Goal: Book appointment/travel/reservation

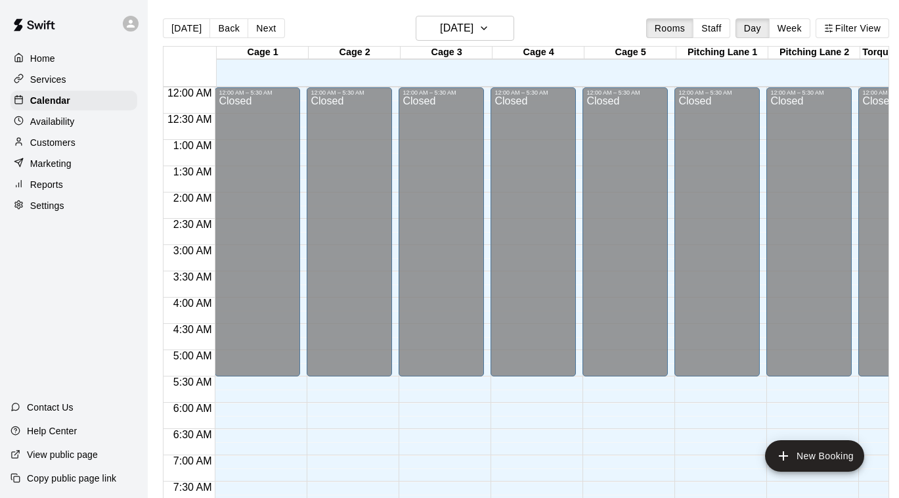
scroll to position [686, 0]
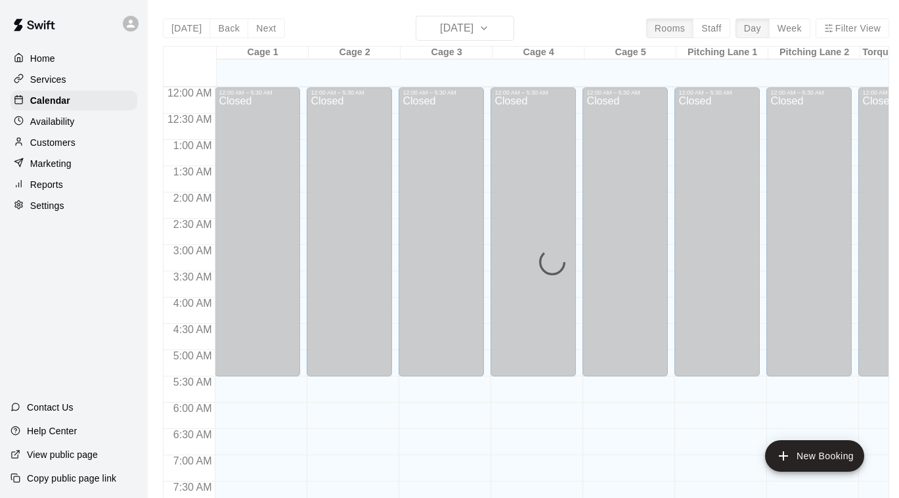
scroll to position [689, 0]
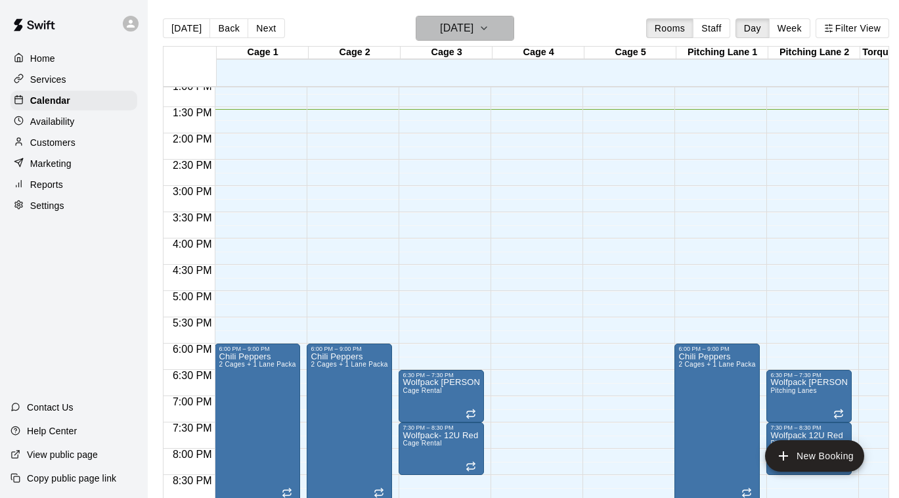
click at [473, 24] on h6 "[DATE]" at bounding box center [456, 28] width 33 height 18
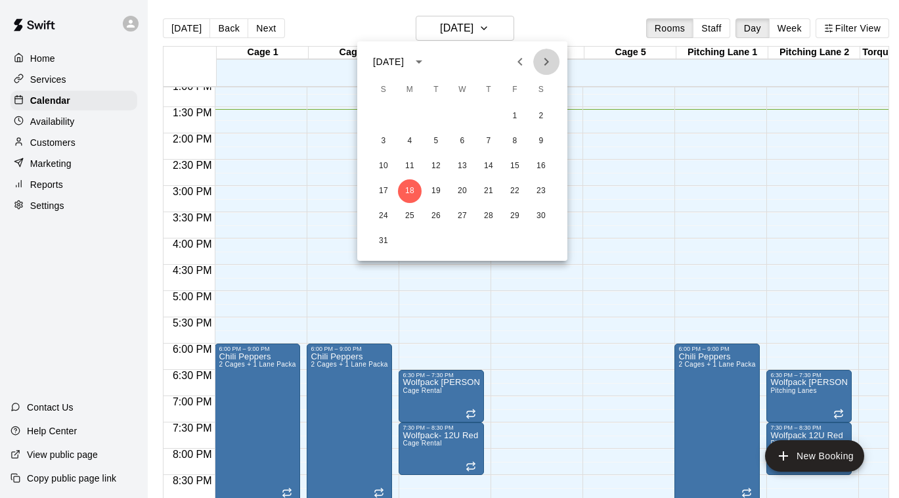
click at [550, 56] on icon "Next month" at bounding box center [546, 62] width 16 height 16
click at [431, 118] on button "2" at bounding box center [436, 116] width 24 height 24
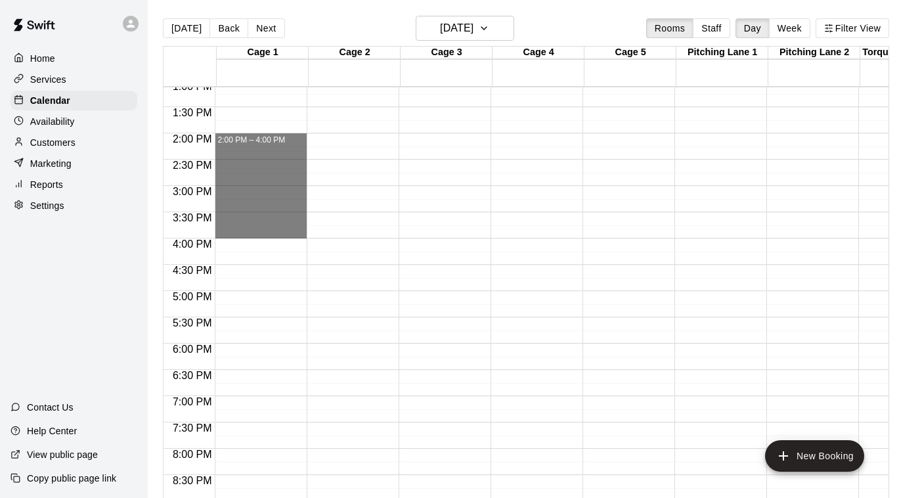
drag, startPoint x: 223, startPoint y: 137, endPoint x: 232, endPoint y: 232, distance: 94.9
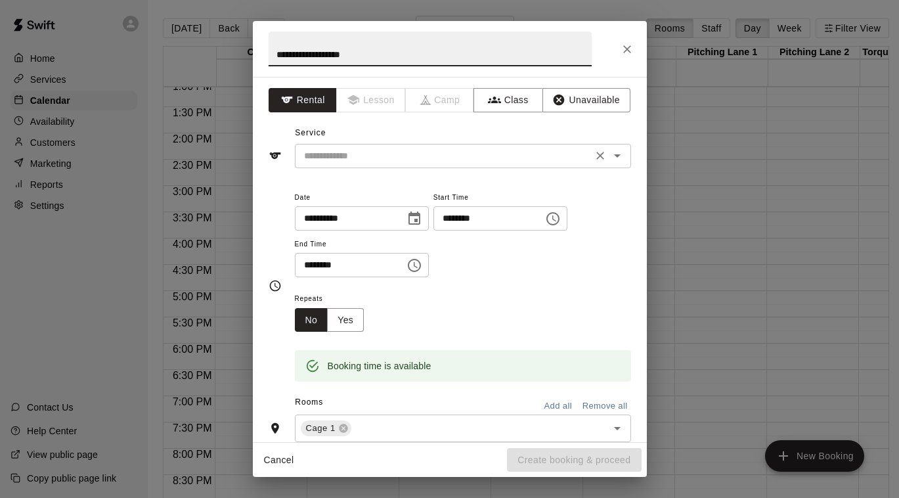
type input "**********"
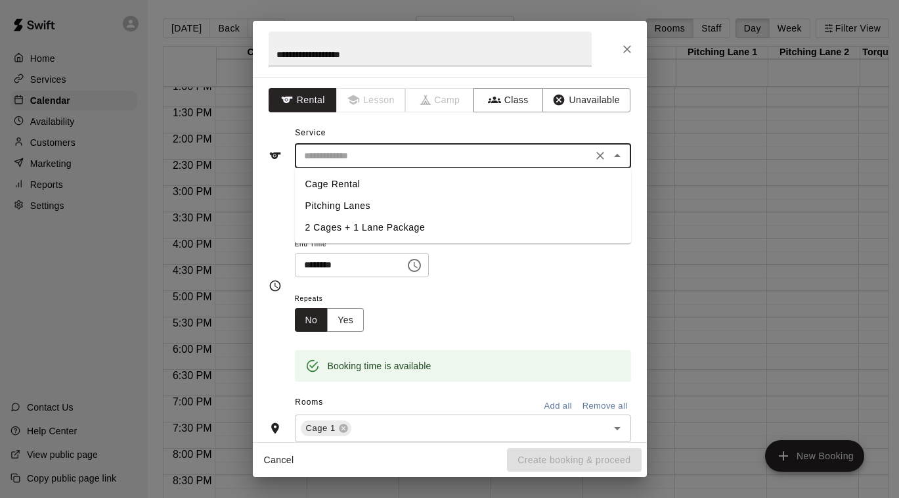
click at [383, 149] on input "text" at bounding box center [444, 156] width 290 height 16
click at [361, 177] on li "Cage Rental" at bounding box center [463, 184] width 336 height 22
type input "**********"
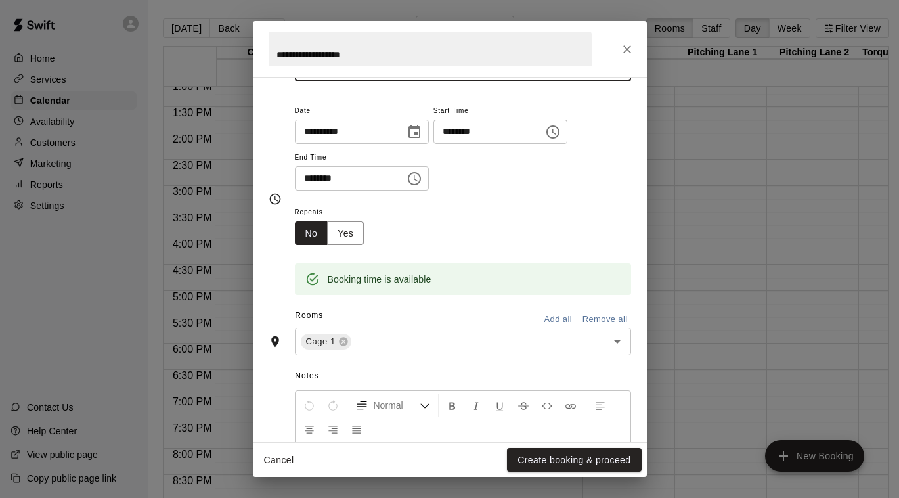
scroll to position [93, 0]
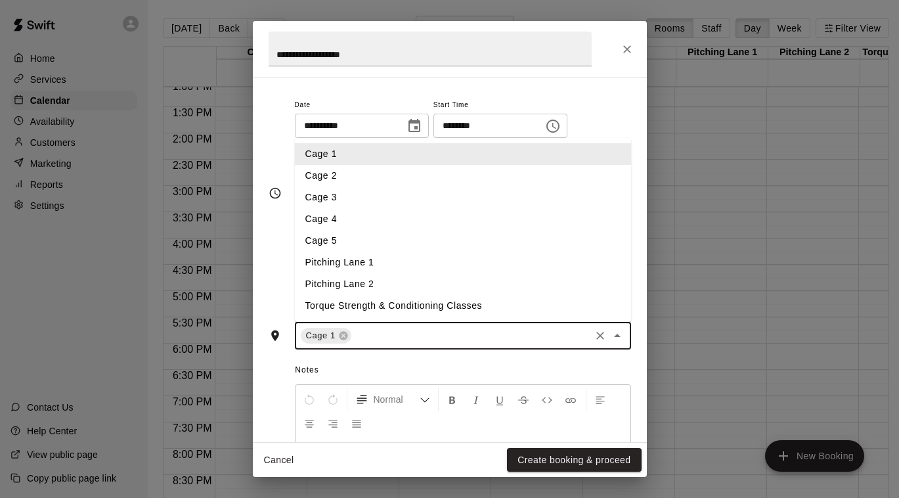
click at [385, 342] on input "text" at bounding box center [470, 336] width 235 height 16
click at [355, 174] on li "Cage 2" at bounding box center [463, 176] width 336 height 22
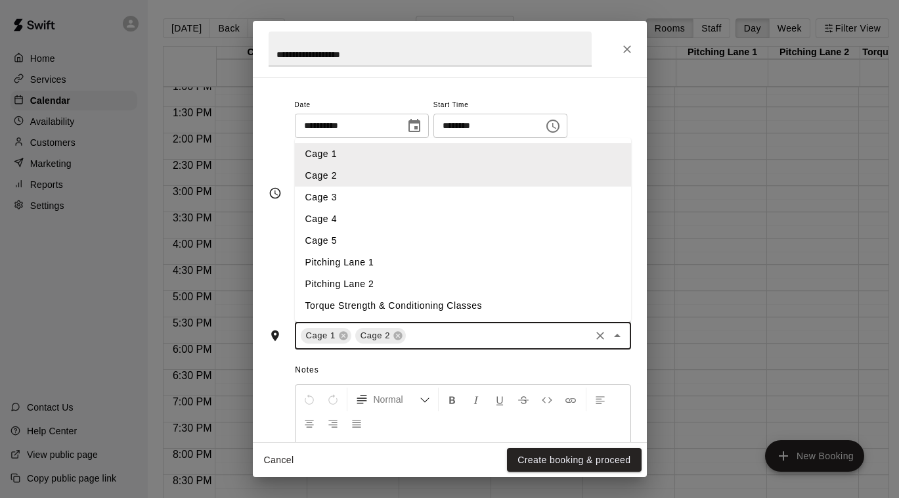
click at [444, 341] on input "text" at bounding box center [498, 336] width 180 height 16
click at [383, 268] on li "Pitching Lane 1" at bounding box center [463, 262] width 336 height 22
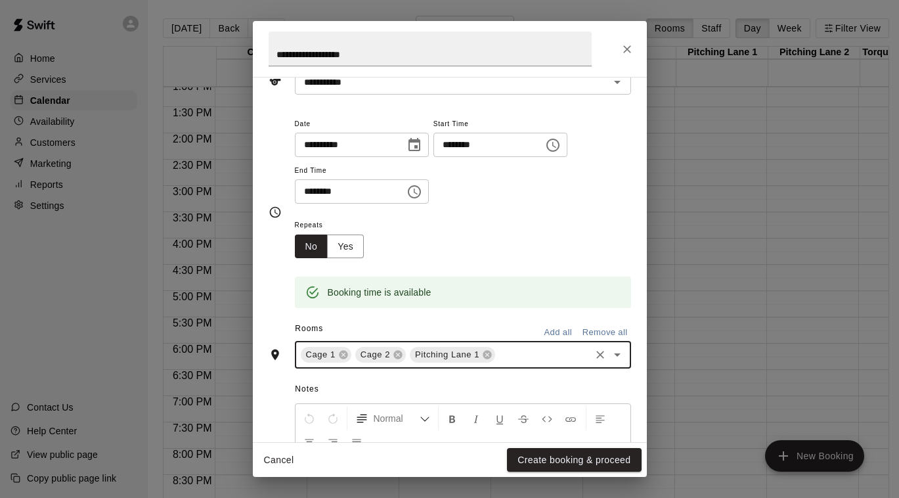
scroll to position [68, 0]
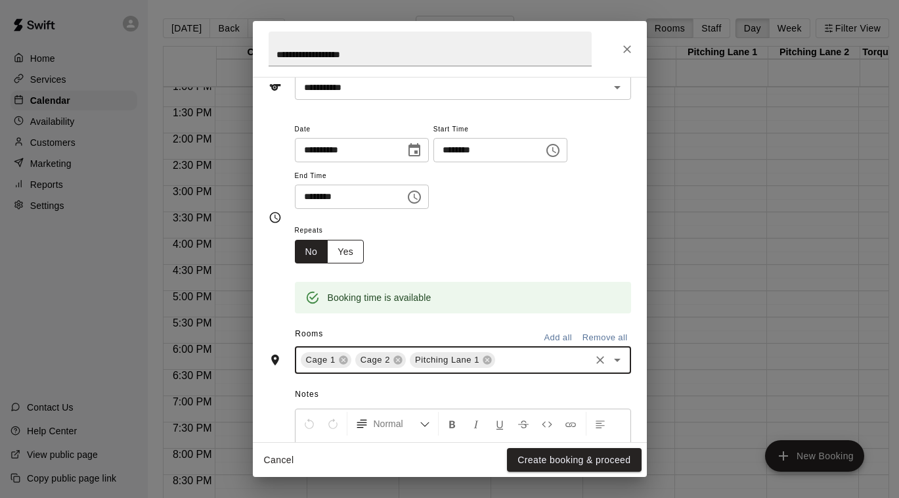
click at [352, 253] on button "Yes" at bounding box center [345, 252] width 37 height 24
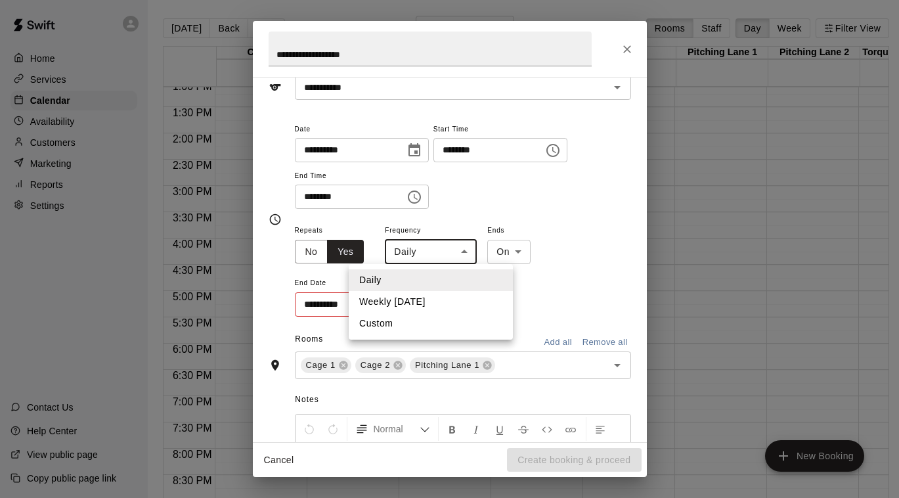
click at [447, 255] on body "Home Services Calendar Availability Customers Marketing Reports Settings Contac…" at bounding box center [449, 259] width 899 height 519
click at [437, 306] on li "Weekly on Tuesday" at bounding box center [431, 302] width 164 height 22
type input "******"
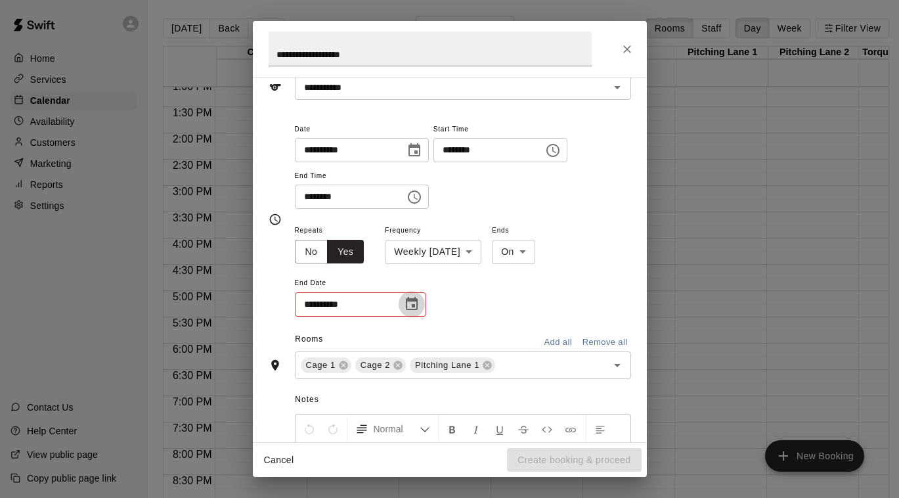
click at [409, 302] on icon "Choose date" at bounding box center [412, 304] width 16 height 16
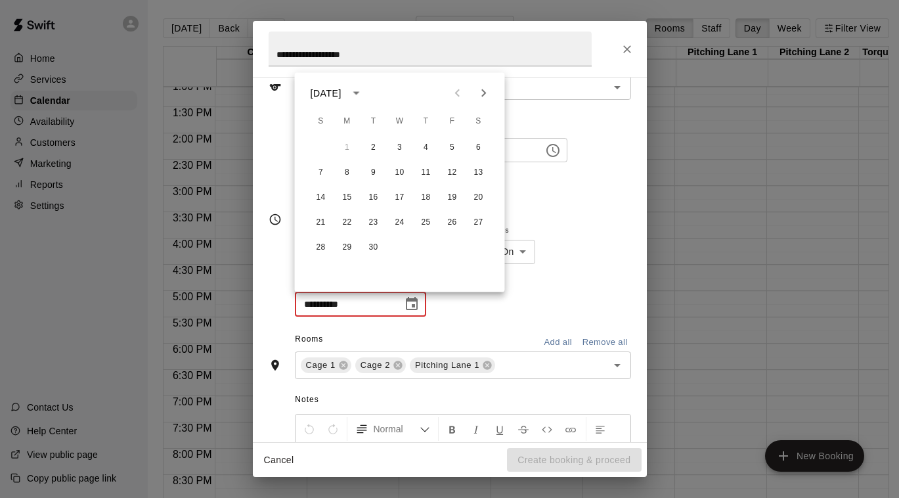
click at [485, 94] on icon "Next month" at bounding box center [484, 93] width 16 height 16
click at [371, 173] on button "4" at bounding box center [374, 173] width 24 height 24
type input "**********"
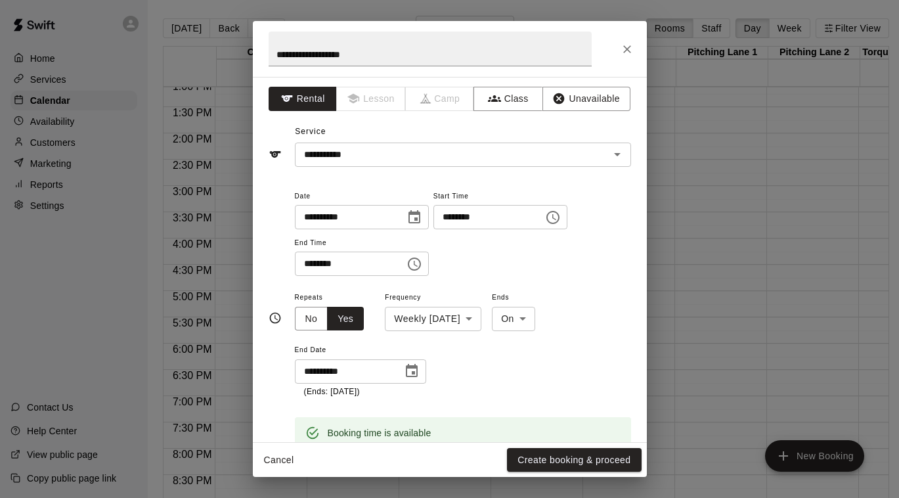
scroll to position [0, 0]
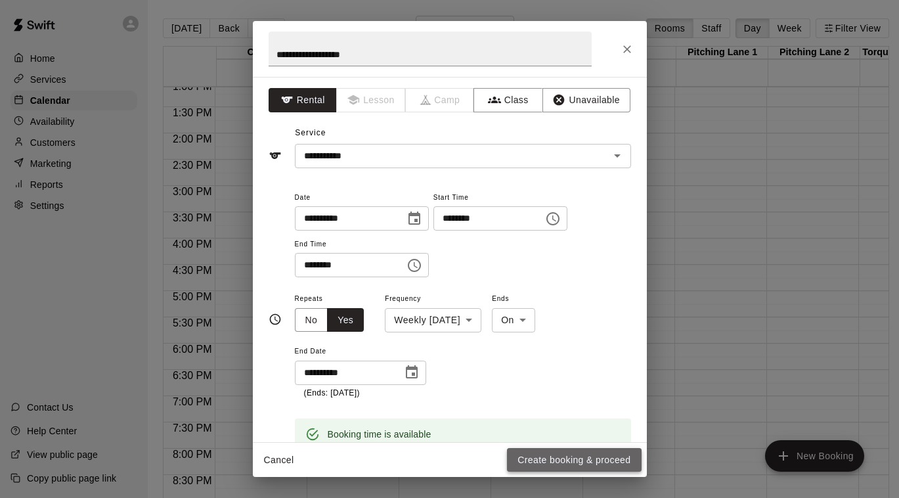
click at [590, 460] on button "Create booking & proceed" at bounding box center [574, 460] width 134 height 24
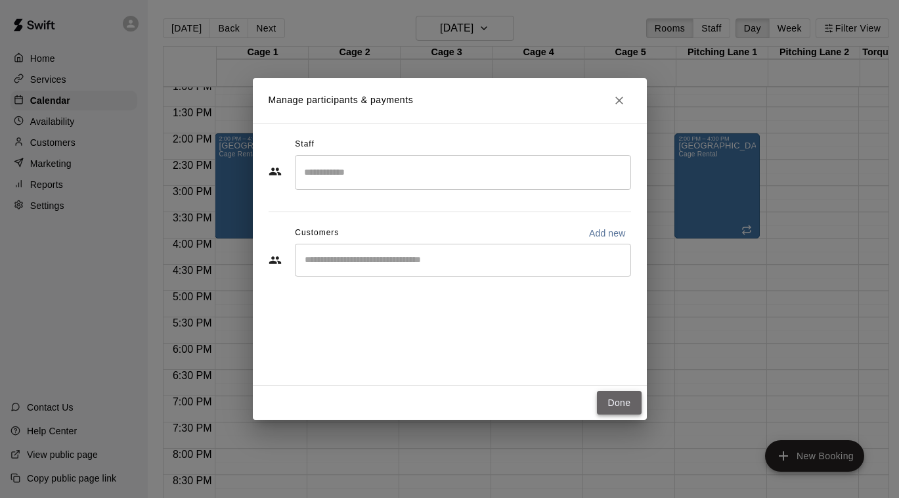
click at [609, 401] on button "Done" at bounding box center [619, 403] width 44 height 24
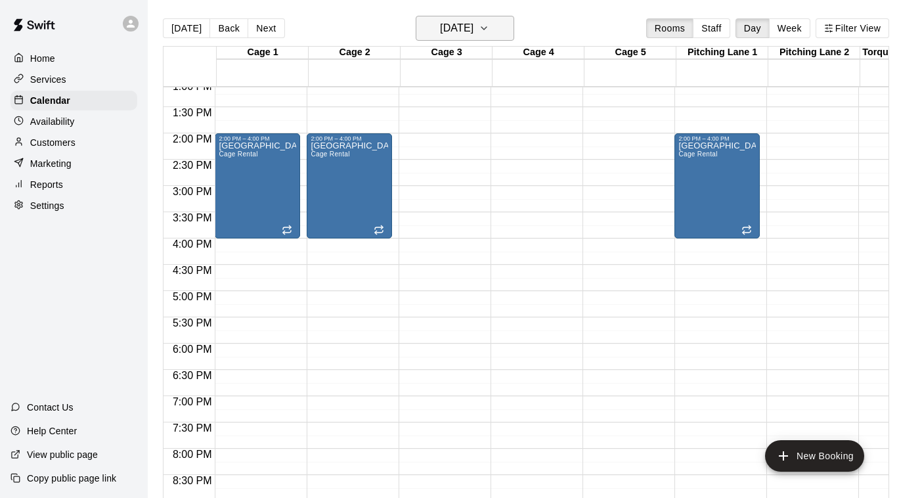
click at [440, 19] on h6 "Tuesday Sep 02" at bounding box center [456, 28] width 33 height 18
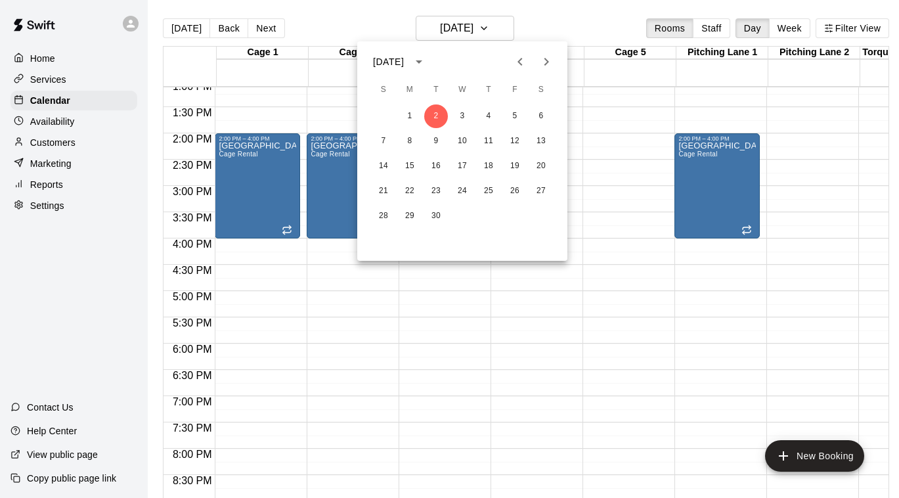
click at [546, 63] on icon "Next month" at bounding box center [546, 62] width 5 height 8
click at [546, 59] on icon "Next month" at bounding box center [546, 62] width 5 height 8
click at [520, 62] on icon "Previous month" at bounding box center [520, 62] width 16 height 16
click at [517, 56] on icon "Previous month" at bounding box center [520, 62] width 16 height 16
click at [548, 62] on icon "Next month" at bounding box center [546, 62] width 5 height 8
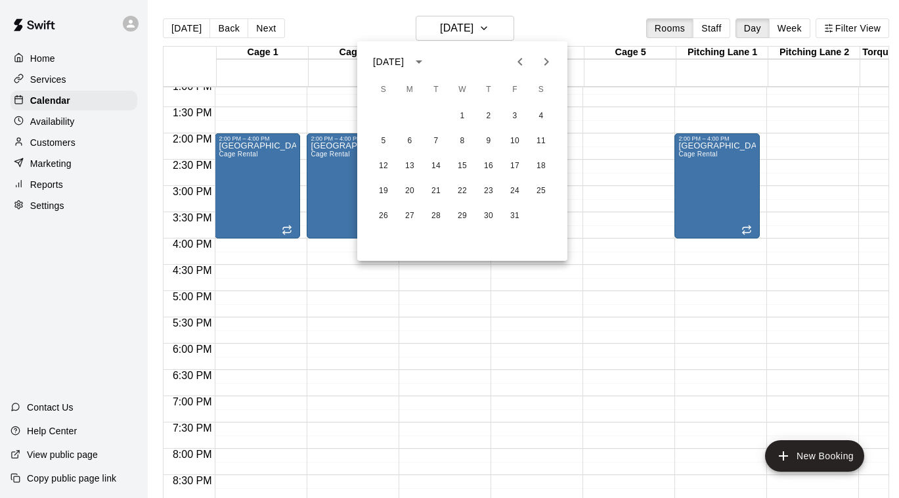
click at [549, 56] on icon "Next month" at bounding box center [546, 62] width 16 height 16
click at [433, 142] on button "4" at bounding box center [436, 141] width 24 height 24
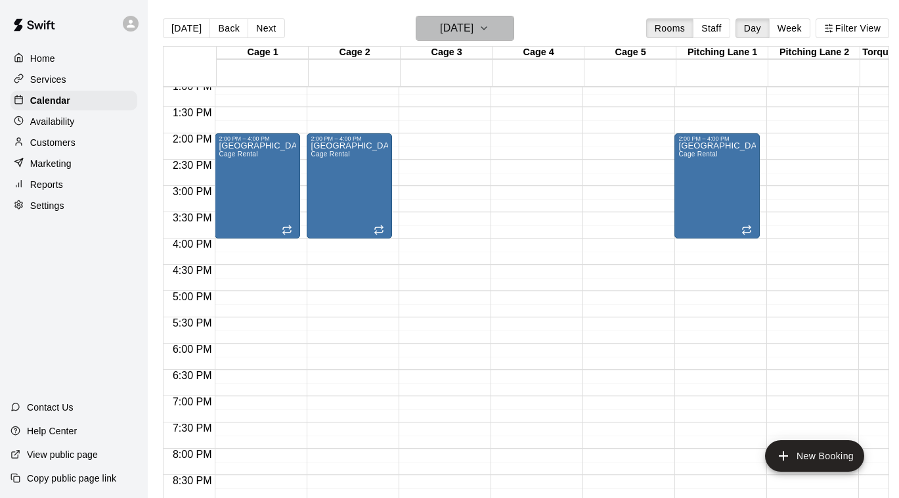
click at [504, 18] on button "Tuesday Nov 04" at bounding box center [465, 28] width 98 height 25
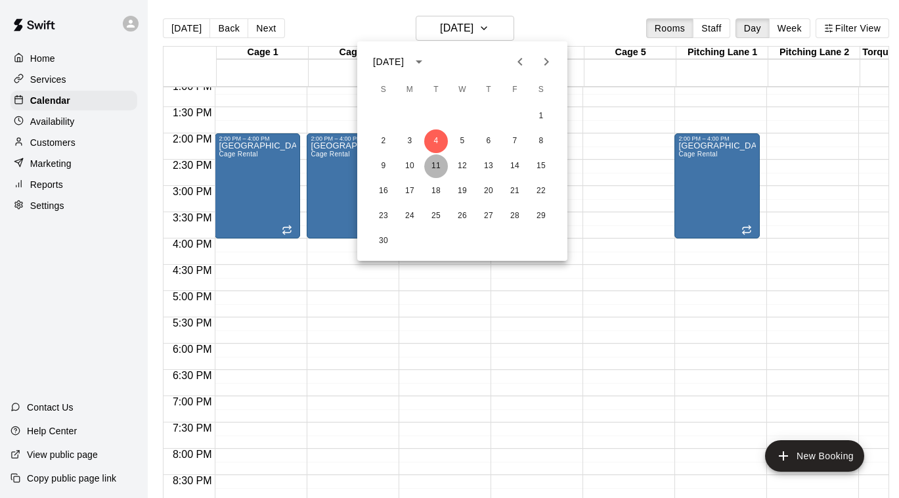
click at [443, 167] on button "11" at bounding box center [436, 166] width 24 height 24
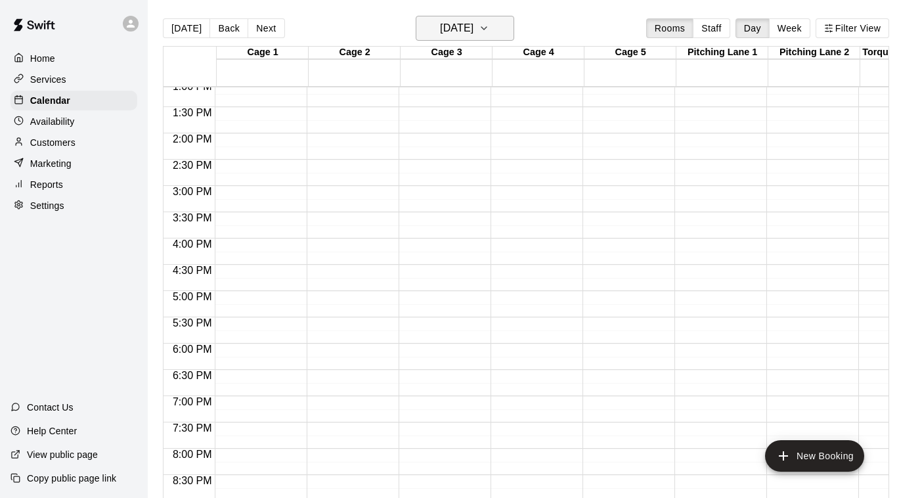
click at [467, 30] on h6 "Tuesday Nov 11" at bounding box center [456, 28] width 33 height 18
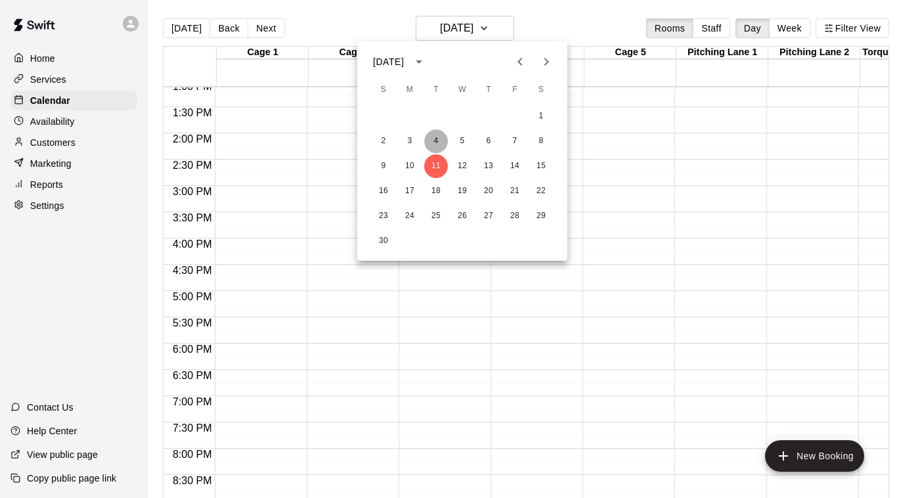
click at [437, 144] on button "4" at bounding box center [436, 141] width 24 height 24
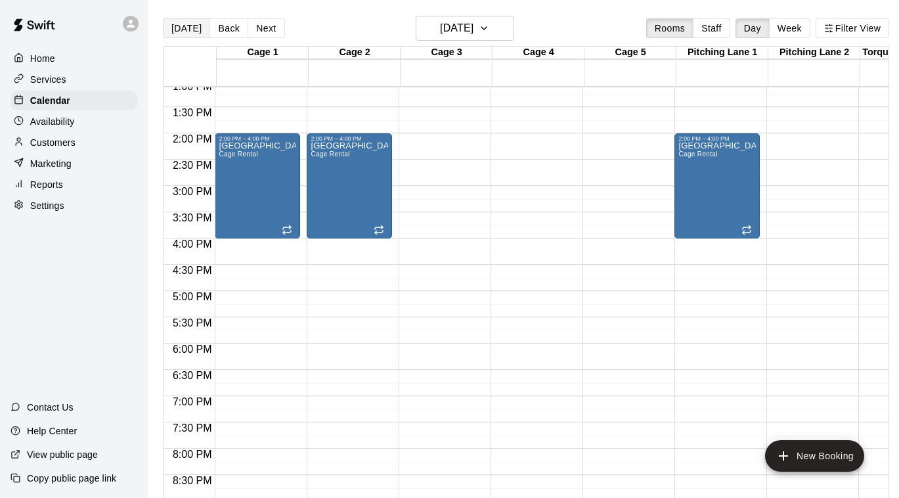
click at [182, 27] on button "[DATE]" at bounding box center [186, 28] width 47 height 20
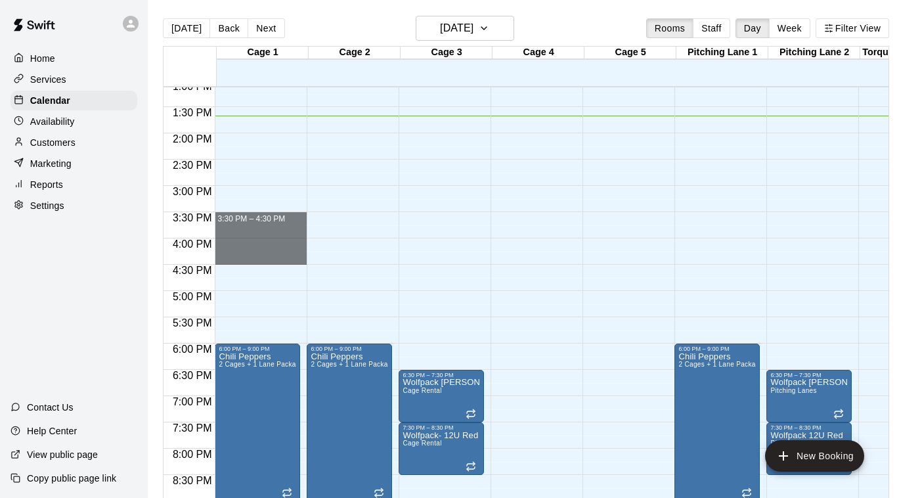
drag, startPoint x: 220, startPoint y: 215, endPoint x: 227, endPoint y: 264, distance: 49.8
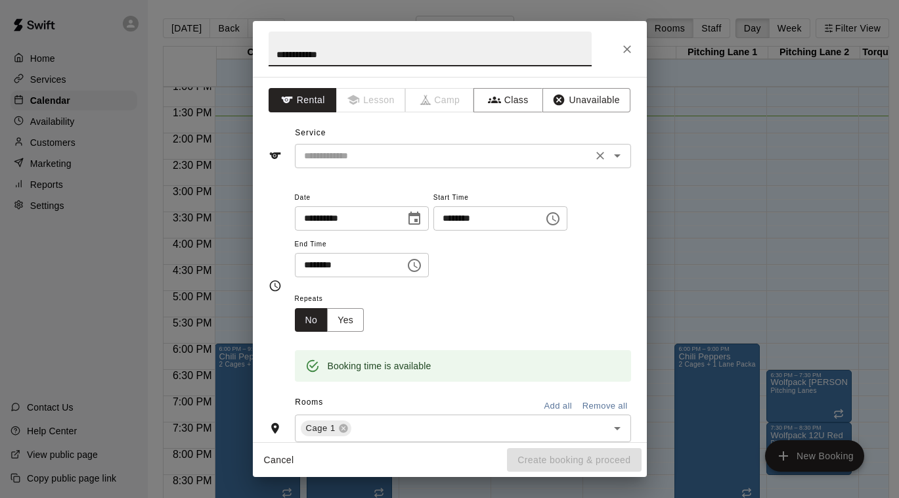
type input "**********"
click at [382, 160] on input "text" at bounding box center [444, 156] width 290 height 16
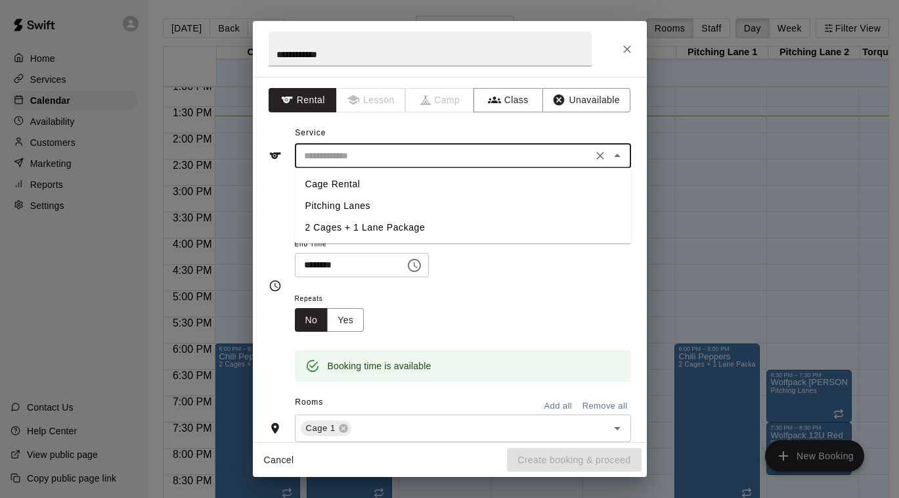
click at [365, 185] on li "Cage Rental" at bounding box center [463, 184] width 336 height 22
type input "**********"
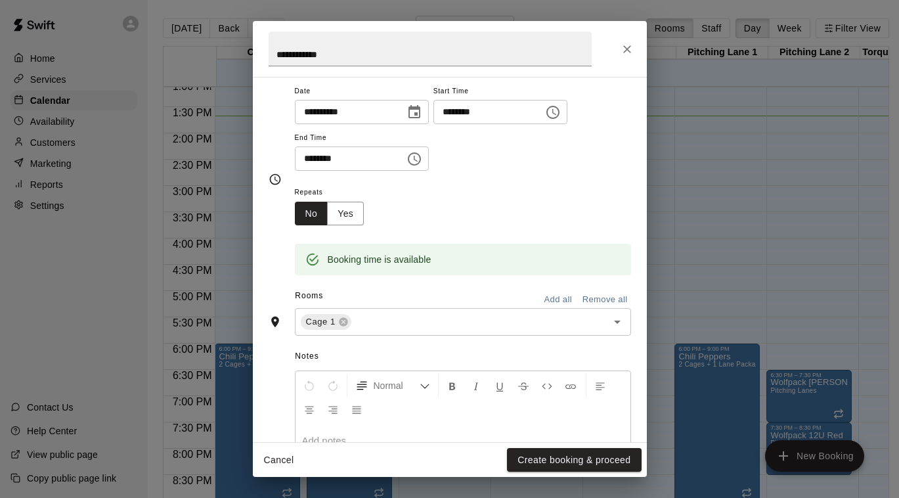
scroll to position [127, 0]
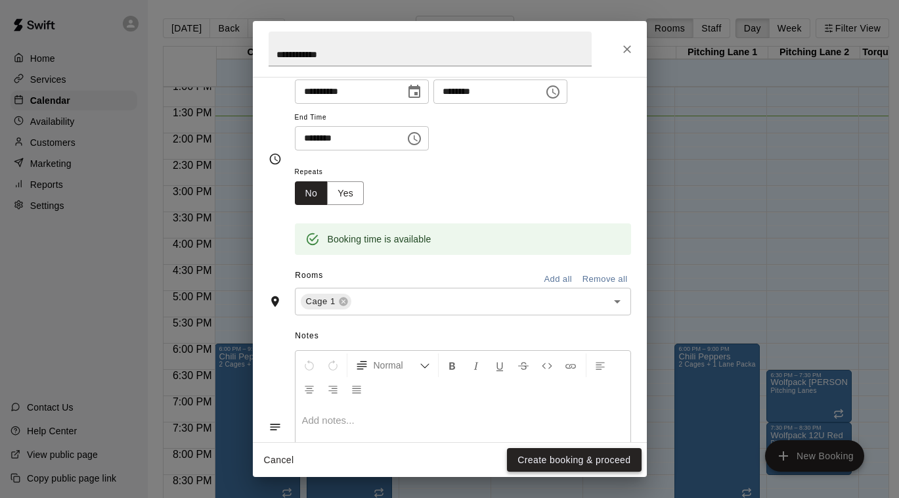
click at [588, 458] on button "Create booking & proceed" at bounding box center [574, 460] width 134 height 24
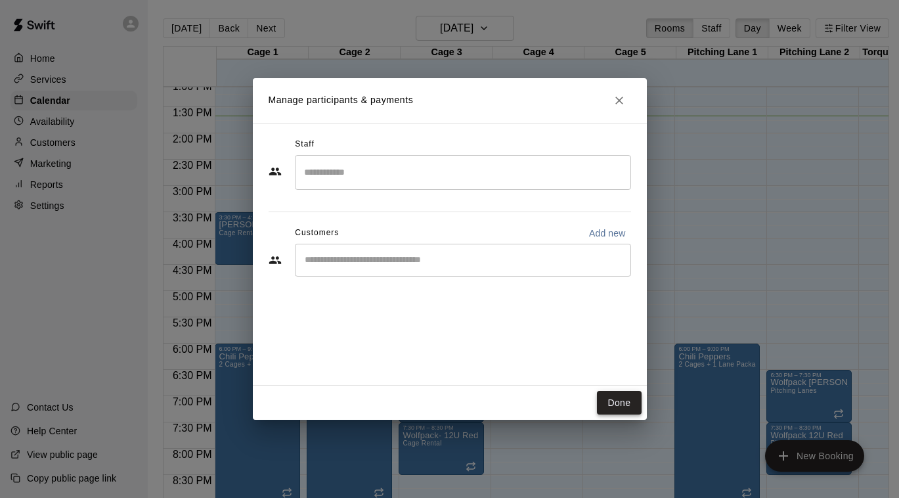
click at [619, 413] on button "Done" at bounding box center [619, 403] width 44 height 24
